Goal: Check status

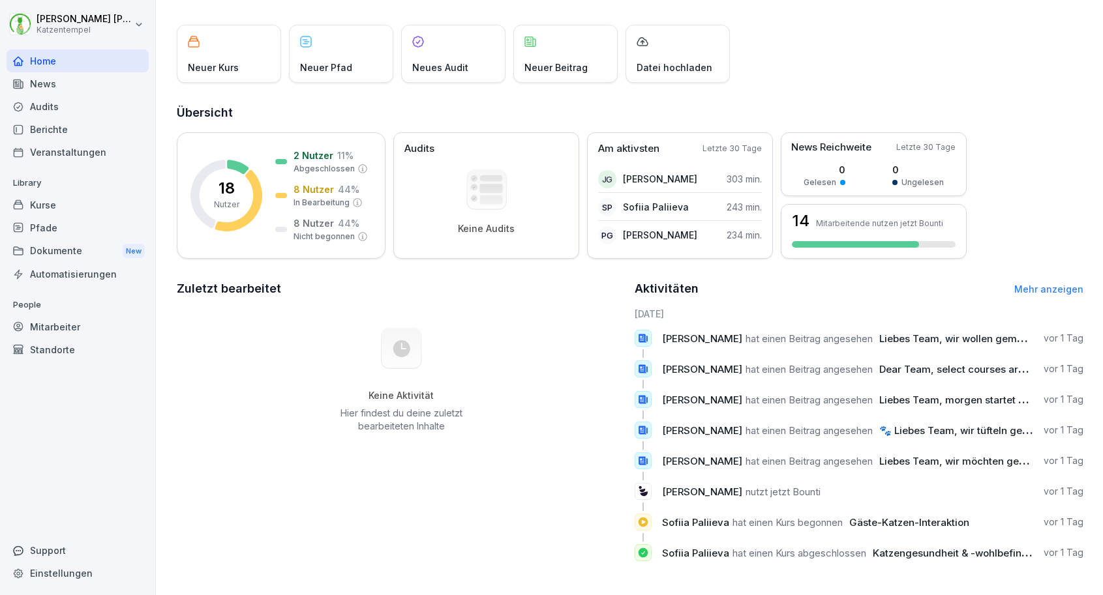
scroll to position [61, 0]
click at [55, 204] on div "Kurse" at bounding box center [78, 205] width 142 height 23
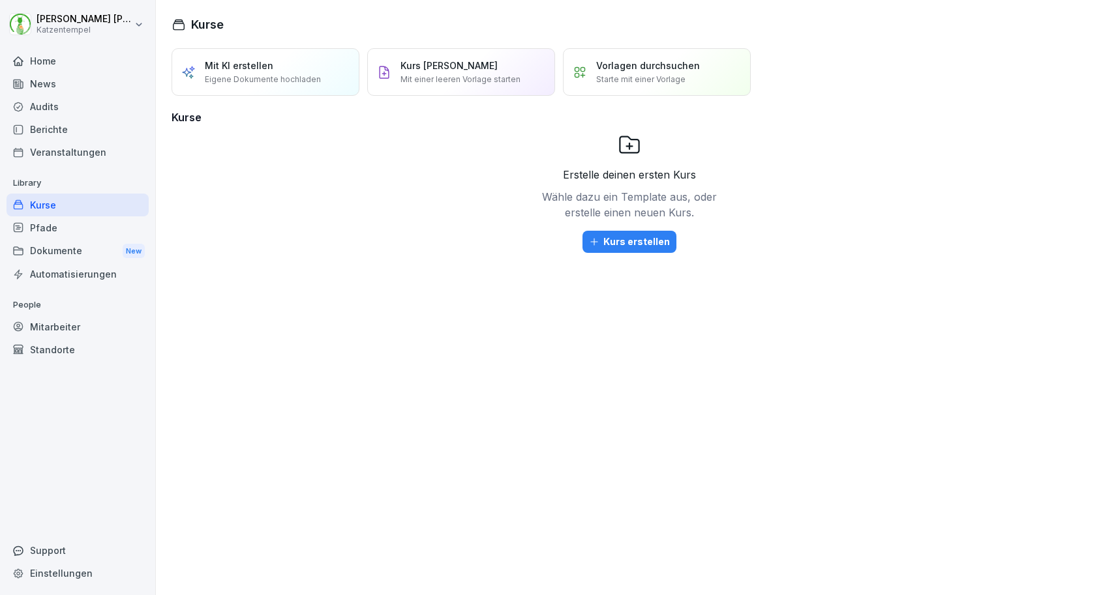
click at [65, 68] on div "Home" at bounding box center [78, 61] width 142 height 23
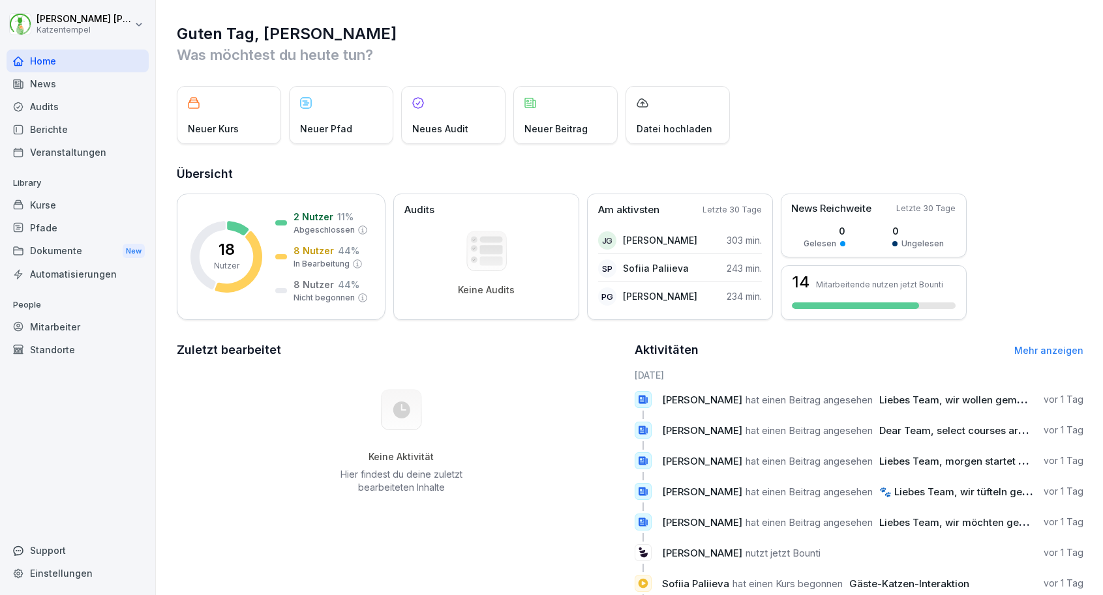
click at [47, 210] on div "Kurse" at bounding box center [78, 205] width 142 height 23
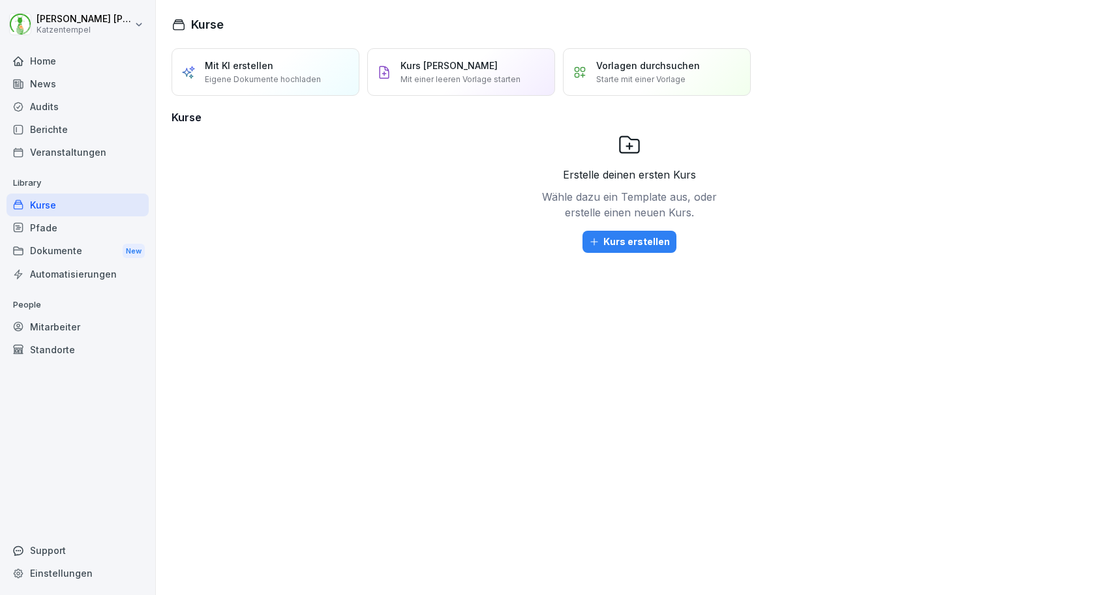
click at [62, 327] on div "Mitarbeiter" at bounding box center [78, 327] width 142 height 23
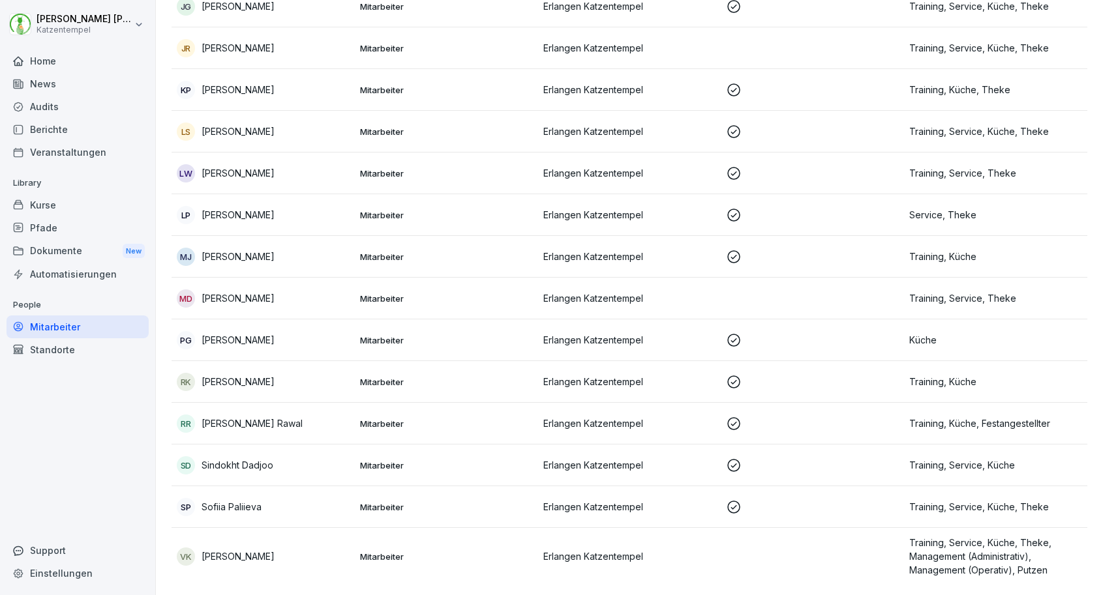
scroll to position [340, 0]
click at [341, 502] on div "SP Sofiia Paliieva" at bounding box center [263, 507] width 173 height 18
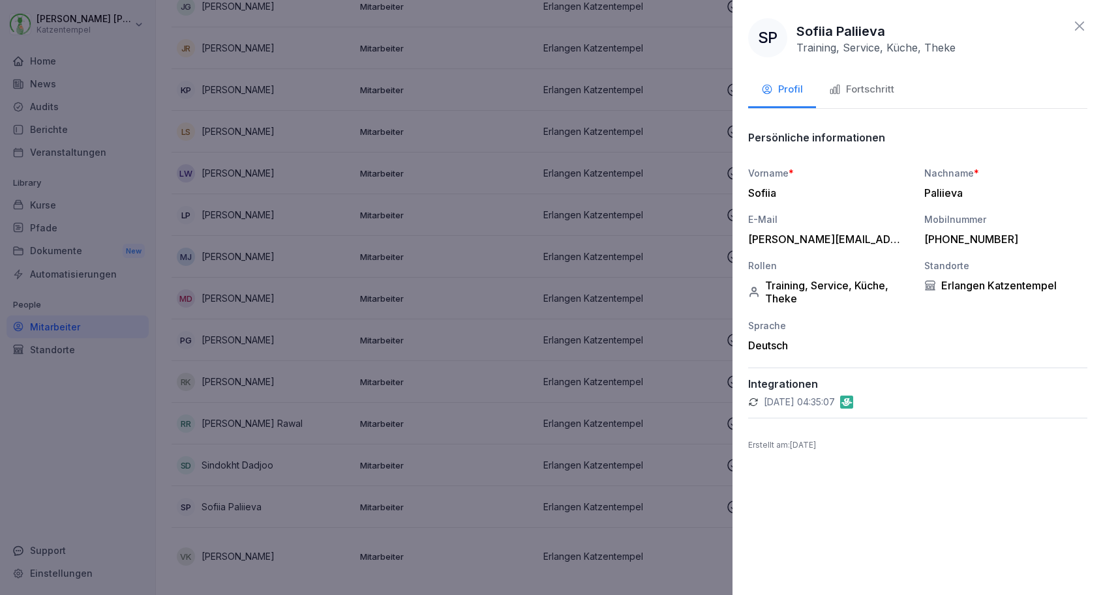
click at [875, 95] on div "Fortschritt" at bounding box center [861, 89] width 65 height 15
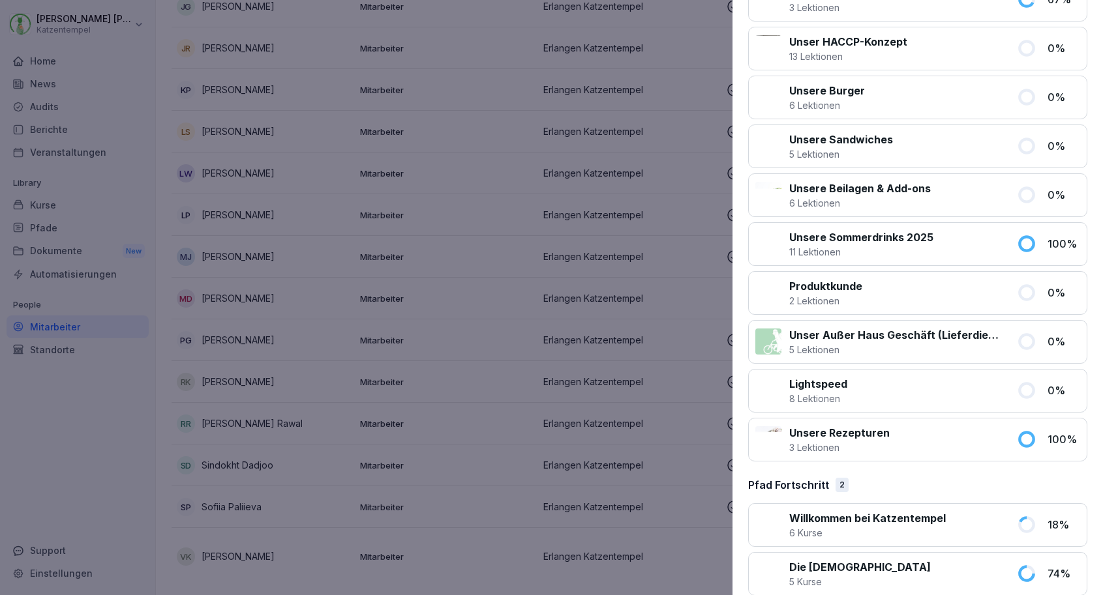
scroll to position [1224, 0]
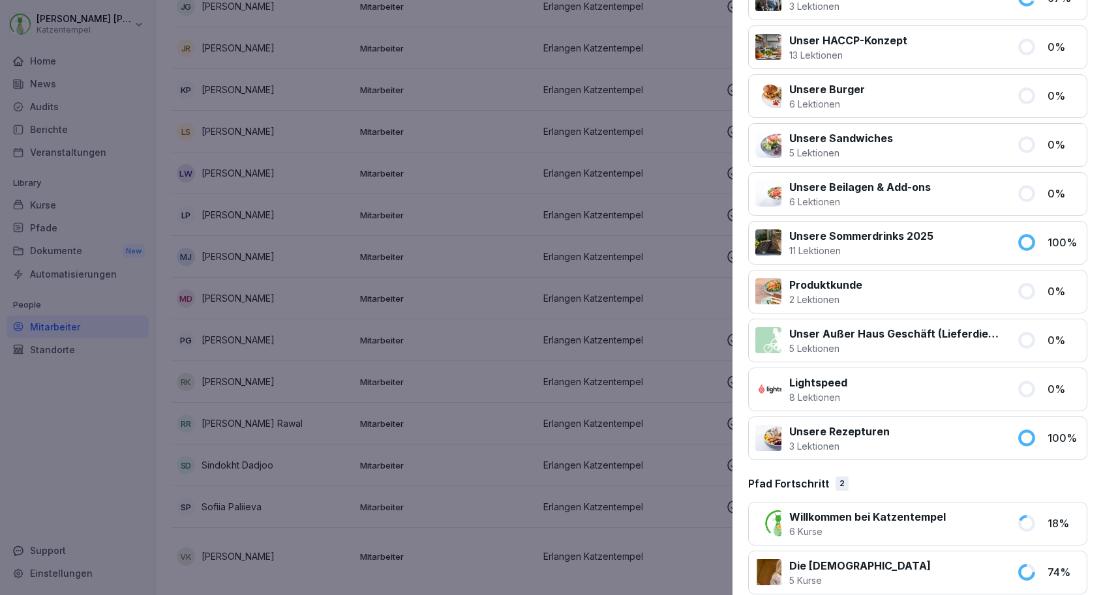
click at [602, 295] on div at bounding box center [551, 297] width 1103 height 595
